Goal: Navigation & Orientation: Find specific page/section

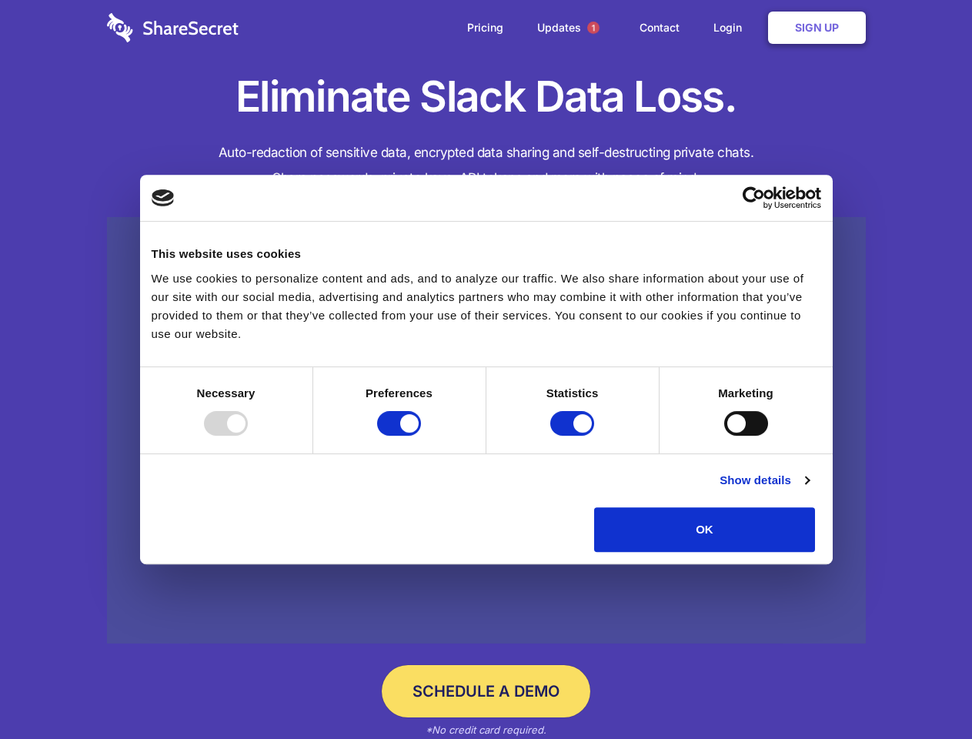
click at [248, 436] on div at bounding box center [226, 423] width 44 height 25
click at [421, 436] on input "Preferences" at bounding box center [399, 423] width 44 height 25
checkbox input "false"
click at [574, 436] on input "Statistics" at bounding box center [572, 423] width 44 height 25
checkbox input "false"
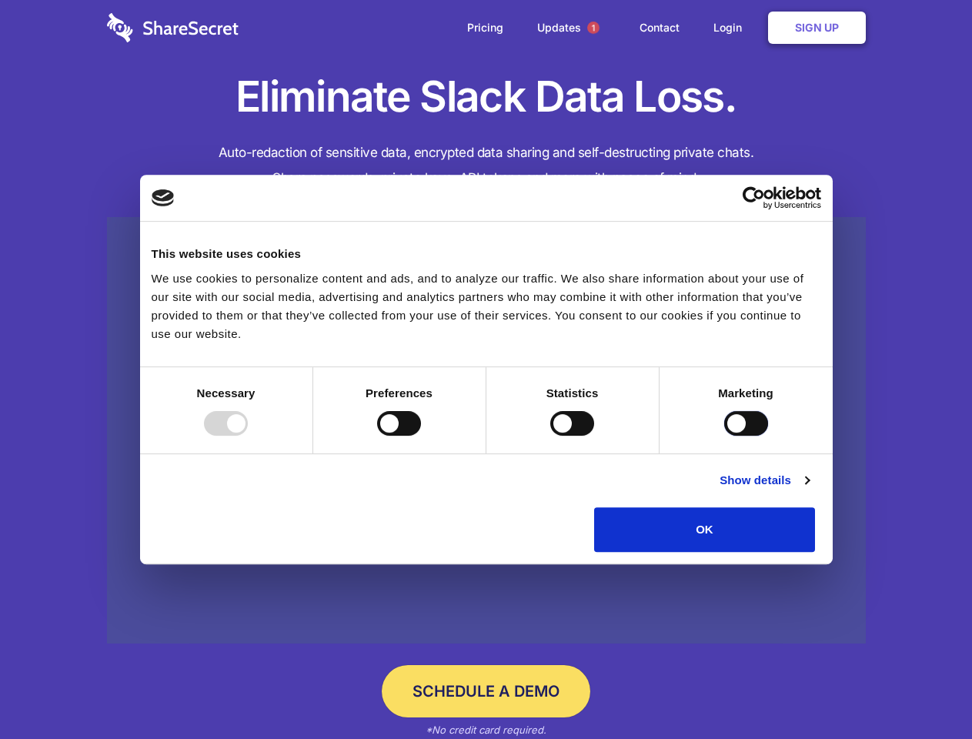
click at [724, 436] on input "Marketing" at bounding box center [746, 423] width 44 height 25
checkbox input "true"
click at [809, 490] on link "Show details" at bounding box center [764, 480] width 89 height 18
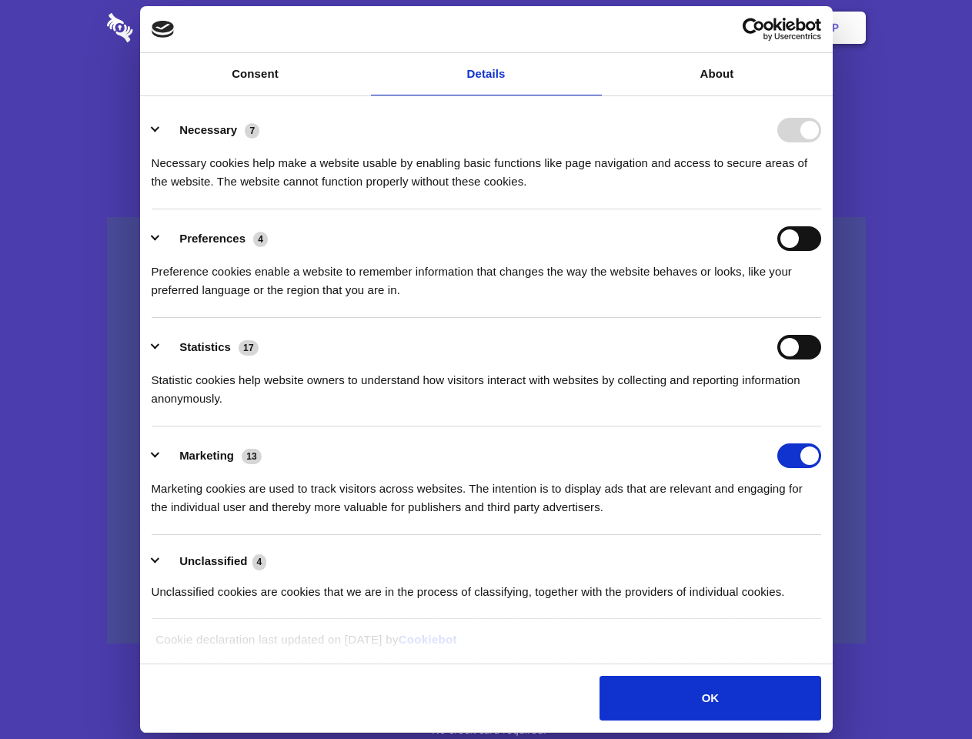
click at [821, 427] on li "Statistics 17 Statistic cookies help website owners to understand how visitors …" at bounding box center [487, 372] width 670 height 109
click at [593, 28] on span "1" at bounding box center [593, 28] width 12 height 12
